Goal: Task Accomplishment & Management: Use online tool/utility

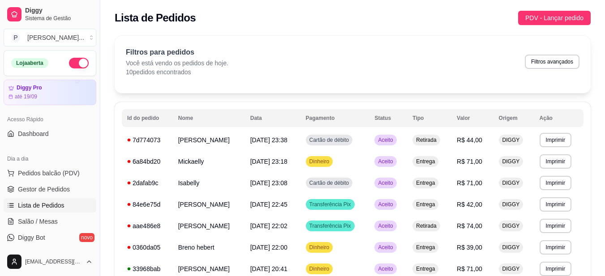
click at [368, 113] on th "Pagamento" at bounding box center [335, 118] width 69 height 18
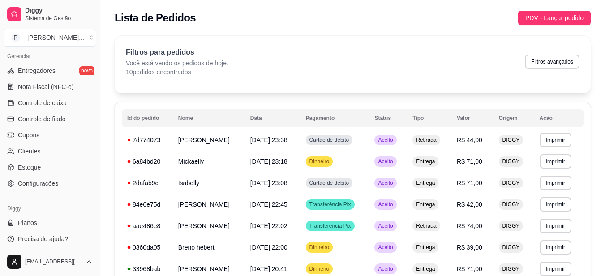
scroll to position [368, 0]
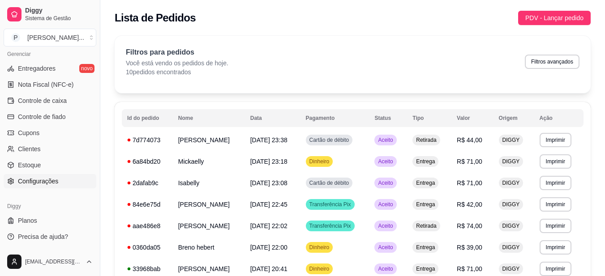
click at [47, 178] on span "Configurações" at bounding box center [38, 181] width 40 height 9
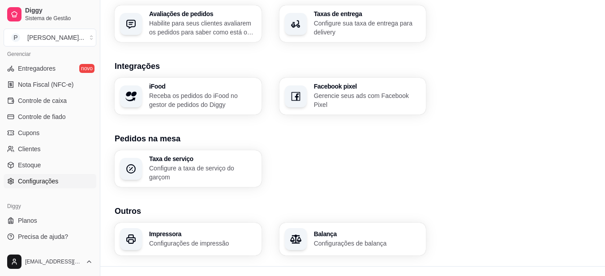
scroll to position [351, 0]
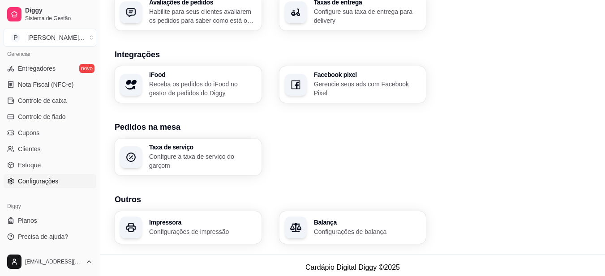
click at [177, 220] on h3 "Impressora" at bounding box center [202, 223] width 107 height 6
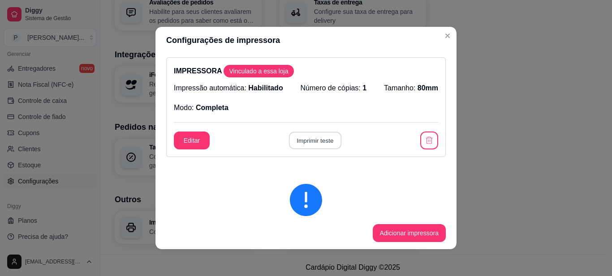
click at [303, 141] on button "Imprimir teste" at bounding box center [315, 140] width 52 height 17
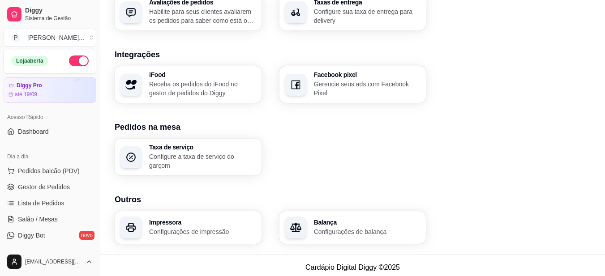
scroll to position [0, 0]
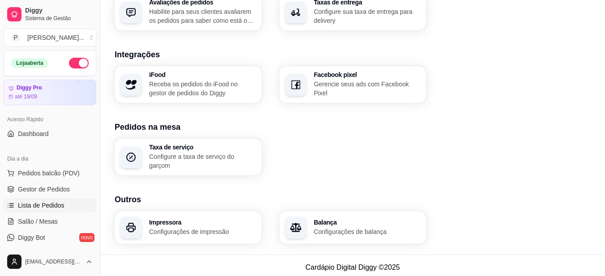
click at [53, 209] on span "Lista de Pedidos" at bounding box center [41, 205] width 47 height 9
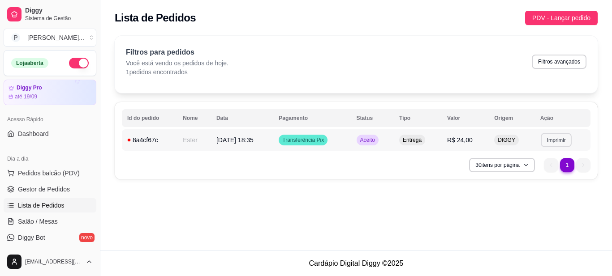
click at [562, 144] on button "Imprimir" at bounding box center [556, 140] width 31 height 14
click at [532, 173] on button "IMPRESSORA" at bounding box center [541, 171] width 63 height 14
